Goal: Transaction & Acquisition: Purchase product/service

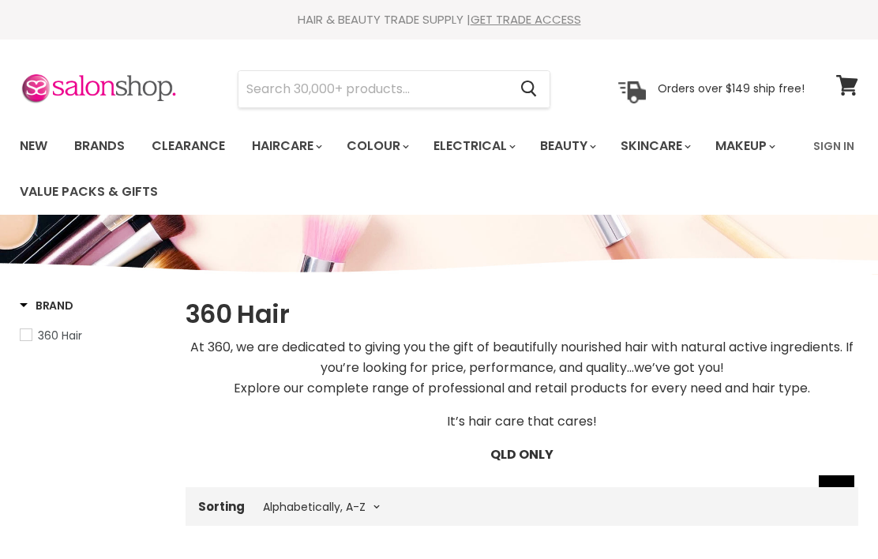
select select "title-ascending"
click at [444, 91] on input "Search" at bounding box center [372, 89] width 269 height 36
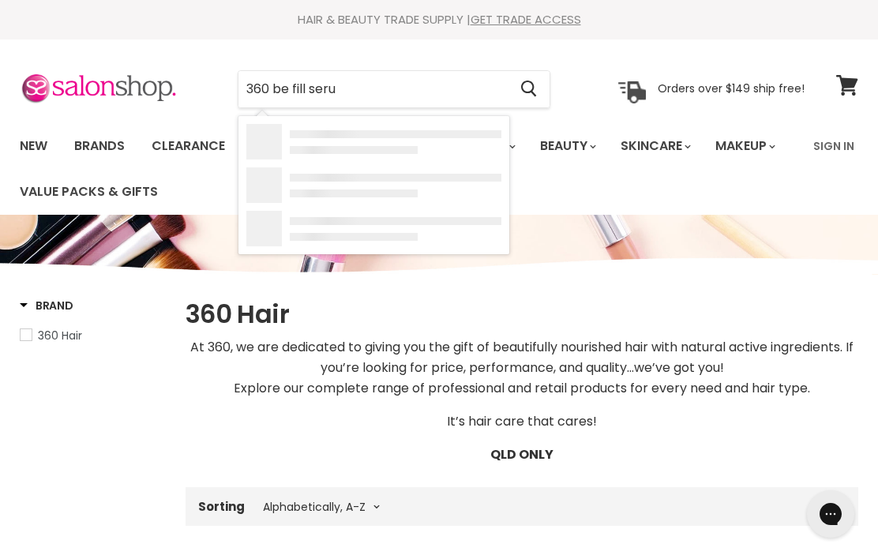
type input "360 be fill serum"
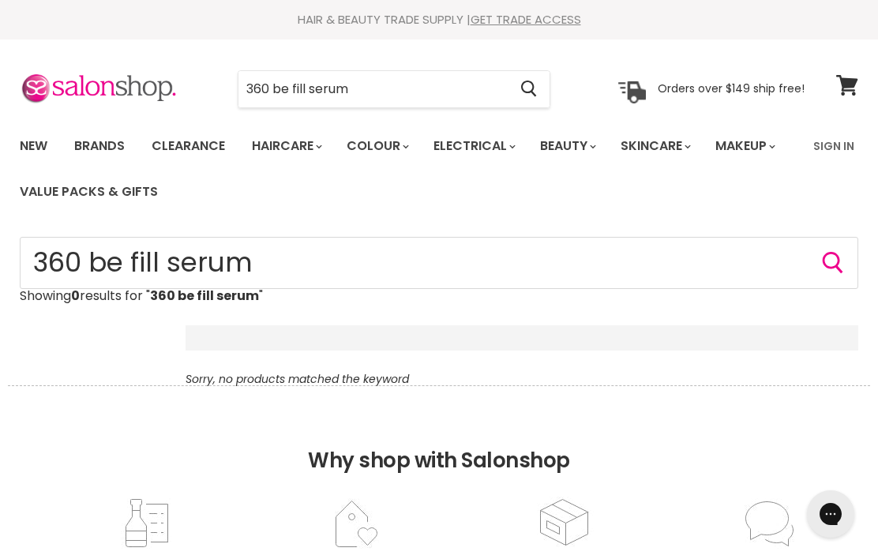
click at [384, 90] on input "360 be fill serum" at bounding box center [372, 89] width 269 height 36
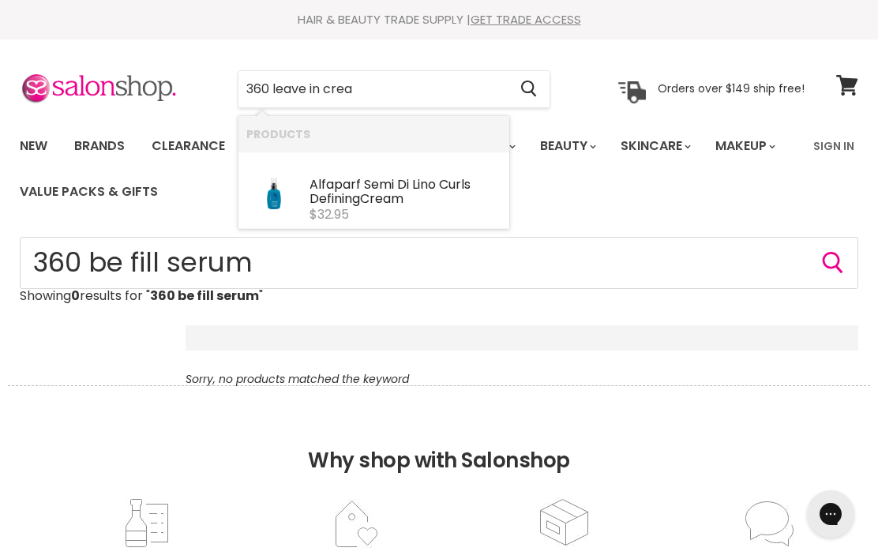
type input "360 leave in cream"
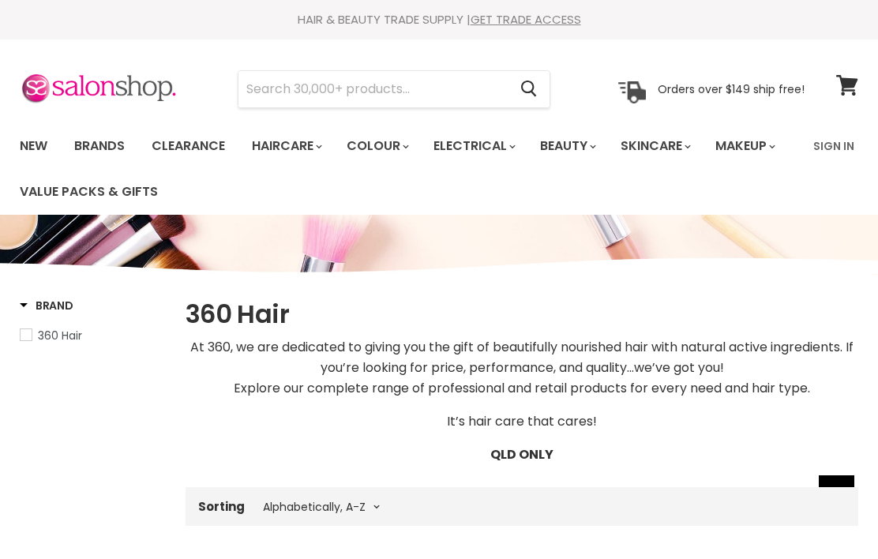
select select "title-ascending"
